Goal: Task Accomplishment & Management: Use online tool/utility

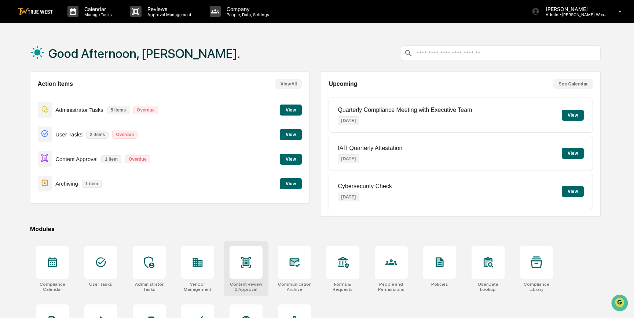
click at [242, 267] on icon at bounding box center [246, 262] width 12 height 12
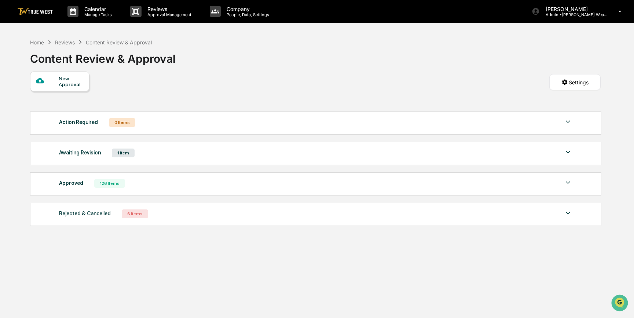
click at [70, 185] on div "Approved" at bounding box center [71, 183] width 24 height 10
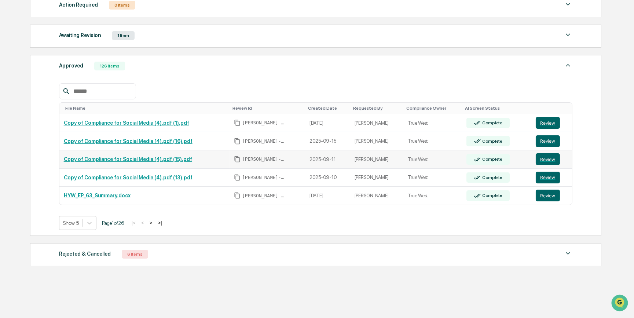
scroll to position [128, 0]
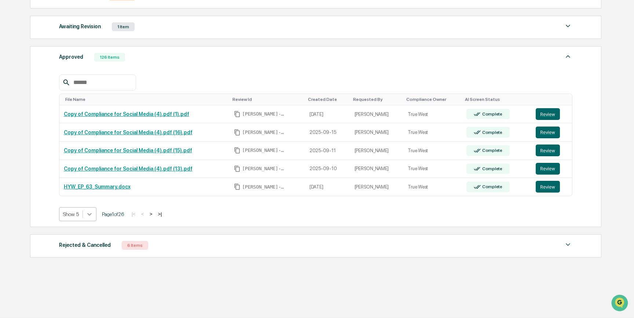
click at [91, 215] on icon at bounding box center [89, 214] width 7 height 7
click at [86, 273] on div "Show 50" at bounding box center [77, 268] width 37 height 12
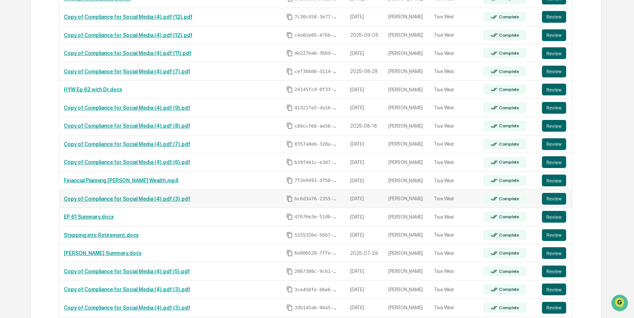
scroll to position [328, 0]
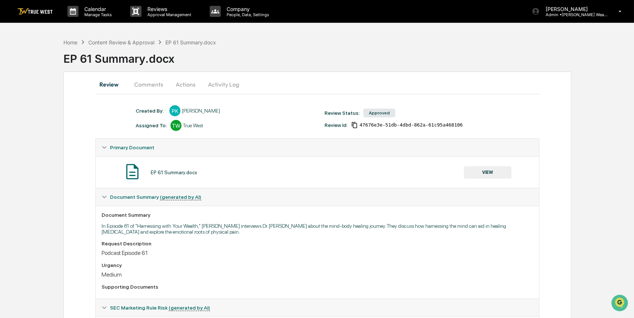
click at [485, 174] on button "VIEW" at bounding box center [488, 172] width 48 height 12
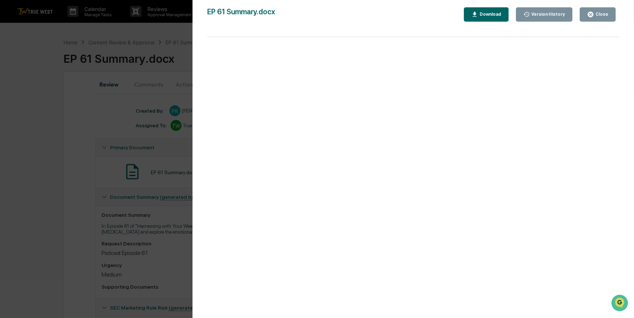
click at [62, 237] on div "Version History [DATE] 03:59 PM [PERSON_NAME] EP 61 Summary.docx Close Version …" at bounding box center [317, 159] width 634 height 318
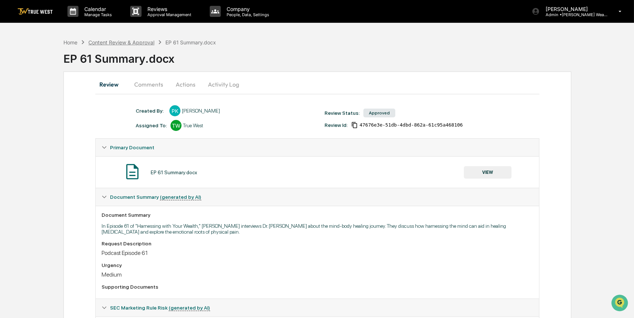
click at [123, 40] on div "Content Review & Approval" at bounding box center [121, 42] width 66 height 6
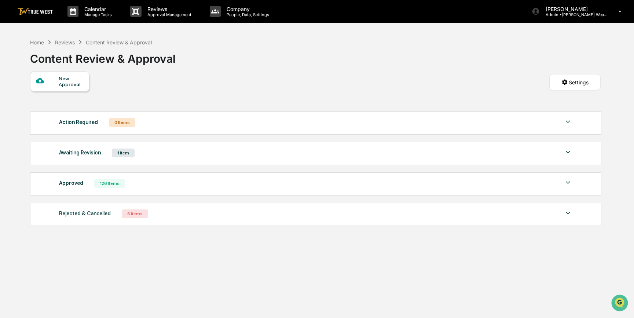
click at [94, 186] on div "126 Items" at bounding box center [109, 183] width 31 height 9
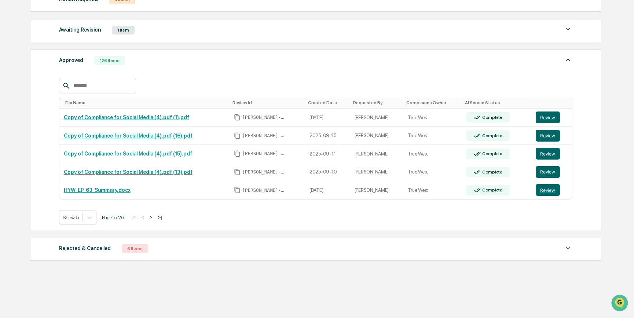
scroll to position [128, 0]
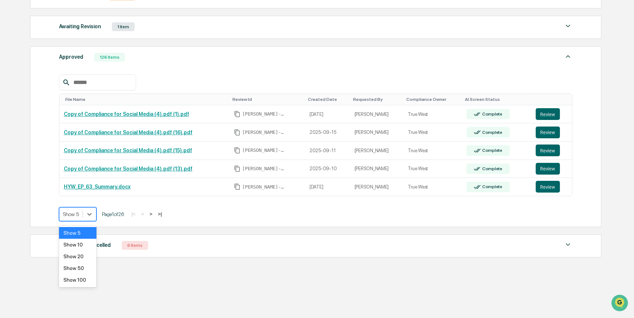
click at [76, 217] on div at bounding box center [71, 214] width 16 height 7
click at [69, 268] on div "Show 50" at bounding box center [77, 268] width 37 height 12
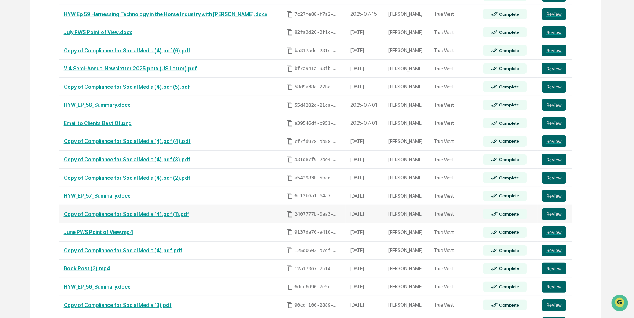
scroll to position [662, 0]
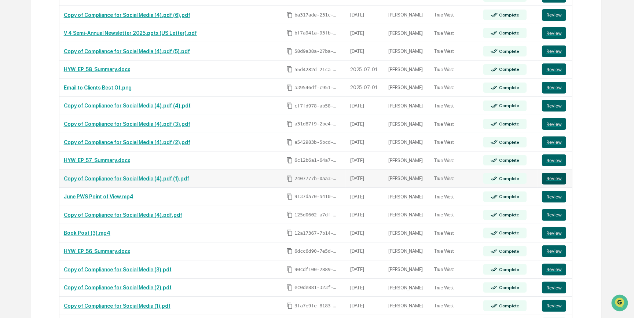
click at [560, 179] on button "Review" at bounding box center [554, 179] width 24 height 12
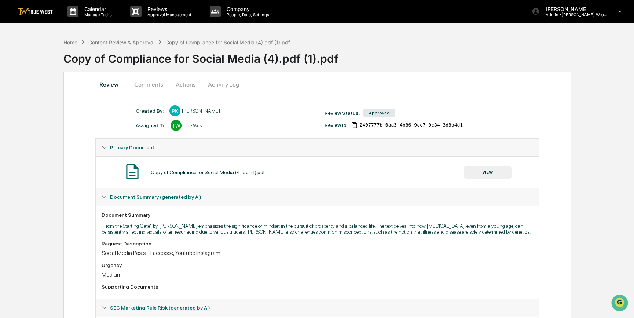
click at [483, 170] on button "VIEW" at bounding box center [488, 172] width 48 height 12
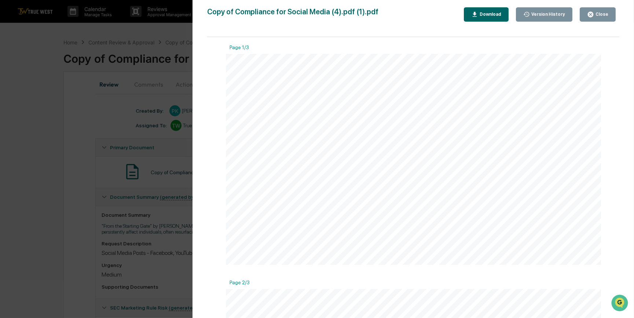
click at [39, 117] on div "Version History 06/13/2025, 03:22 PM Philomena Keyes Copy of Compliance for Soc…" at bounding box center [317, 159] width 634 height 318
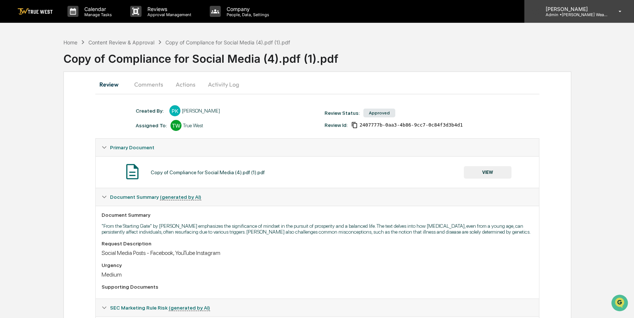
click at [589, 14] on p "Admin • Peterson Wealth" at bounding box center [574, 14] width 68 height 5
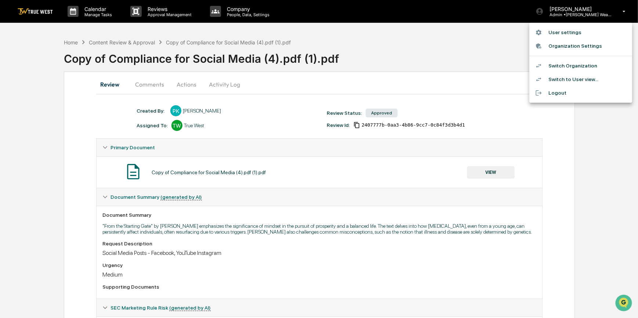
click at [565, 65] on li "Switch Organization" at bounding box center [580, 66] width 103 height 14
